Goal: Information Seeking & Learning: Learn about a topic

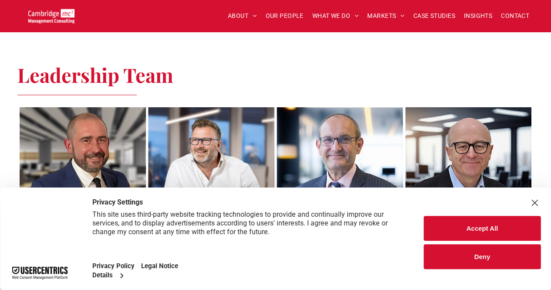
scroll to position [568, 0]
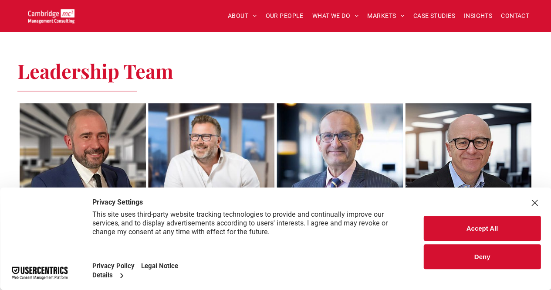
click at [537, 204] on div "Close Layer" at bounding box center [534, 202] width 12 height 12
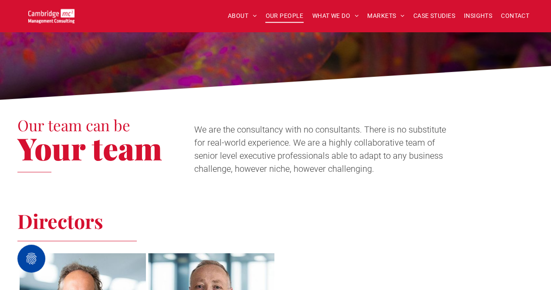
scroll to position [0, 0]
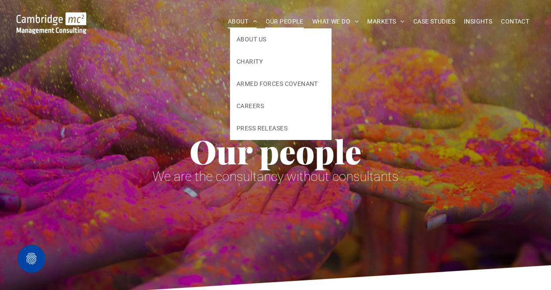
click at [254, 20] on span at bounding box center [252, 21] width 8 height 6
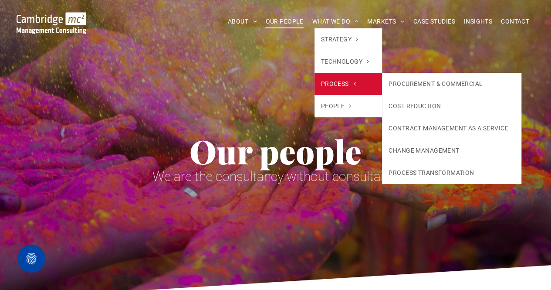
click at [349, 87] on span "PROCESS" at bounding box center [338, 83] width 34 height 9
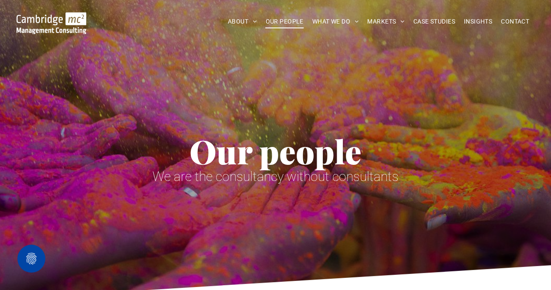
click at [208, 132] on span "Our people" at bounding box center [275, 151] width 172 height 44
